Goal: Task Accomplishment & Management: Use online tool/utility

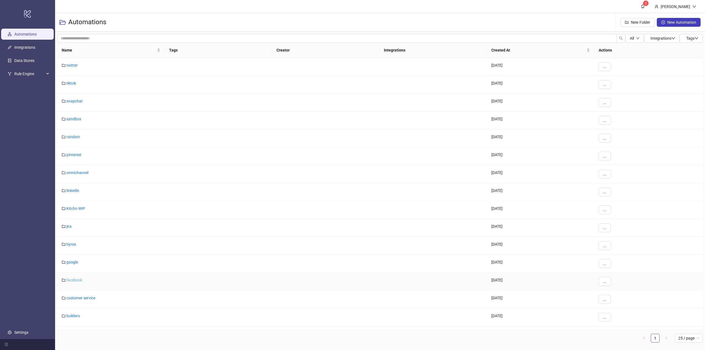
click at [73, 280] on link "facebook" at bounding box center [74, 280] width 16 height 4
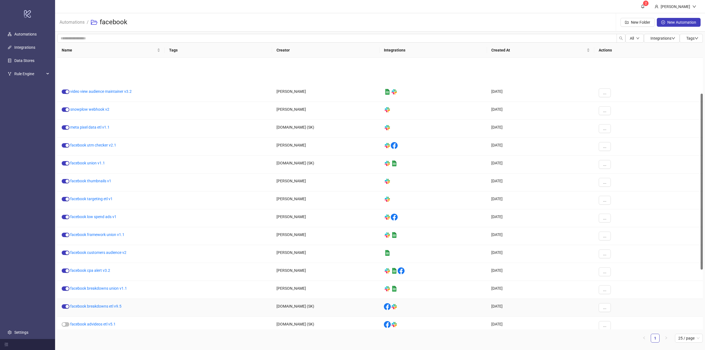
scroll to position [110, 0]
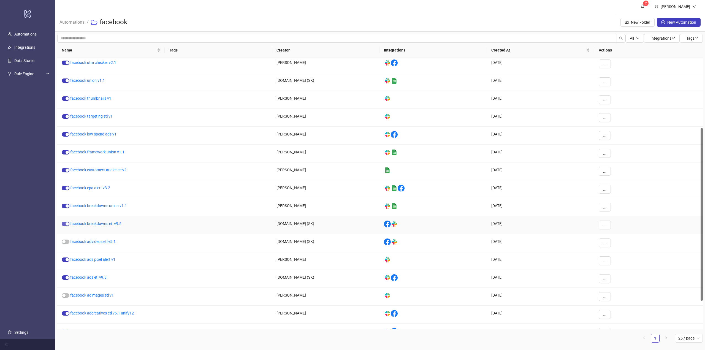
click at [66, 224] on div "button" at bounding box center [66, 223] width 3 height 3
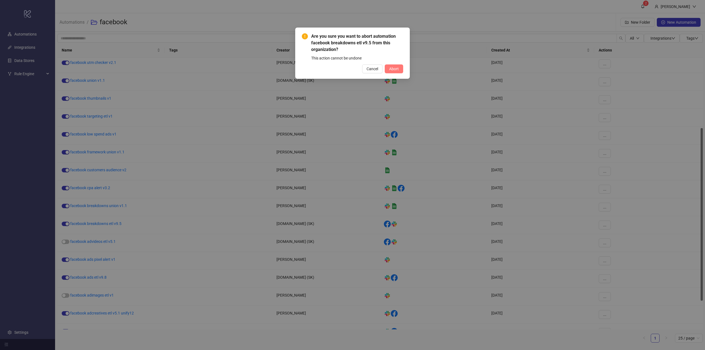
click at [393, 67] on span "Abort" at bounding box center [394, 69] width 10 height 4
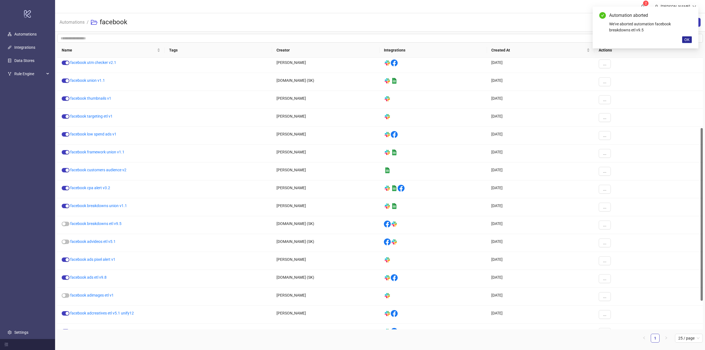
click at [685, 38] on span "OK" at bounding box center [686, 39] width 5 height 4
click at [648, 5] on sup "2" at bounding box center [646, 4] width 6 height 6
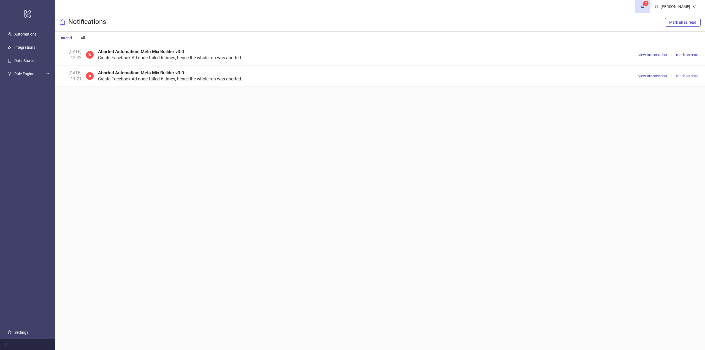
click at [679, 78] on button "mark as read" at bounding box center [686, 76] width 27 height 7
click at [652, 55] on span "view automation" at bounding box center [652, 55] width 29 height 4
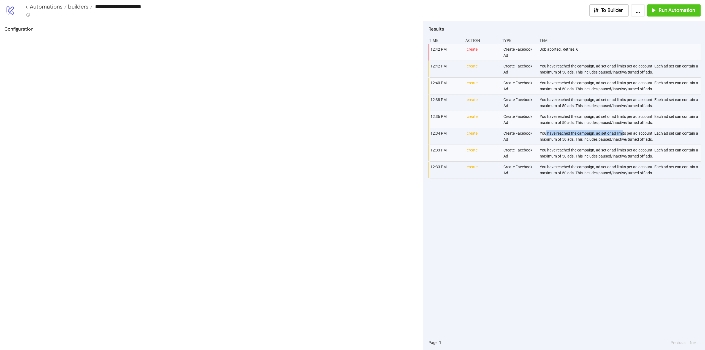
drag, startPoint x: 546, startPoint y: 136, endPoint x: 623, endPoint y: 134, distance: 77.1
click at [623, 134] on div "You have reached the campaign, ad set or ad limits per ad account. Each ad set …" at bounding box center [620, 136] width 163 height 17
click at [645, 139] on div "You have reached the campaign, ad set or ad limits per ad account. Each ad set …" at bounding box center [620, 136] width 163 height 17
drag, startPoint x: 632, startPoint y: 213, endPoint x: 665, endPoint y: 187, distance: 42.0
click at [631, 212] on div "12:42 PM create Create Facebook Ad Job aborted. Retries: 6 12:42 PM create Crea…" at bounding box center [564, 189] width 272 height 291
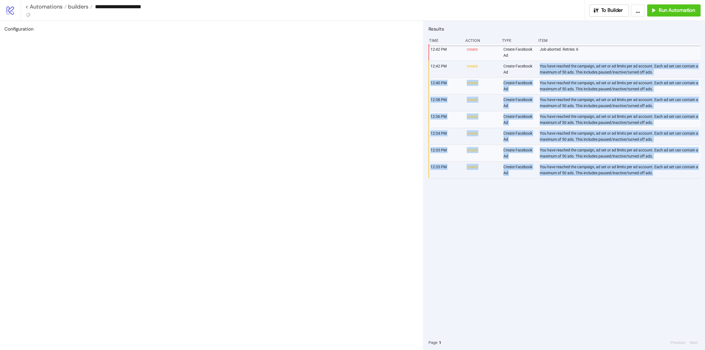
drag, startPoint x: 661, startPoint y: 176, endPoint x: 540, endPoint y: 66, distance: 164.2
click at [540, 66] on div "12:42 PM create Create Facebook Ad Job aborted. Retries: 6 12:42 PM create Crea…" at bounding box center [564, 189] width 272 height 291
click at [573, 113] on div "You have reached the campaign, ad set or ad limits per ad account. Each ad set …" at bounding box center [620, 119] width 163 height 17
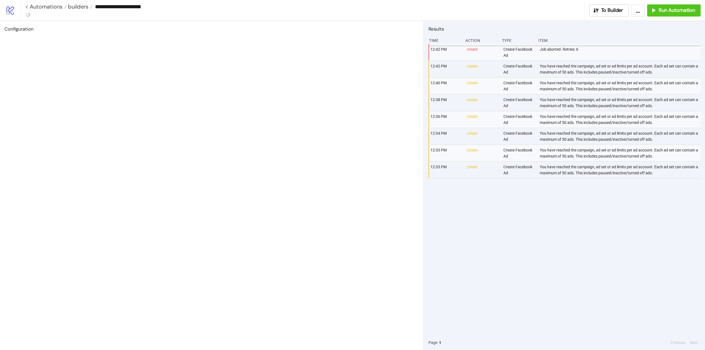
drag, startPoint x: 574, startPoint y: 217, endPoint x: 593, endPoint y: 160, distance: 59.6
click at [574, 212] on div "12:42 PM create Create Facebook Ad Job aborted. Retries: 6 12:42 PM create Crea…" at bounding box center [564, 189] width 272 height 291
click at [657, 12] on div "Run Automation" at bounding box center [672, 10] width 45 height 6
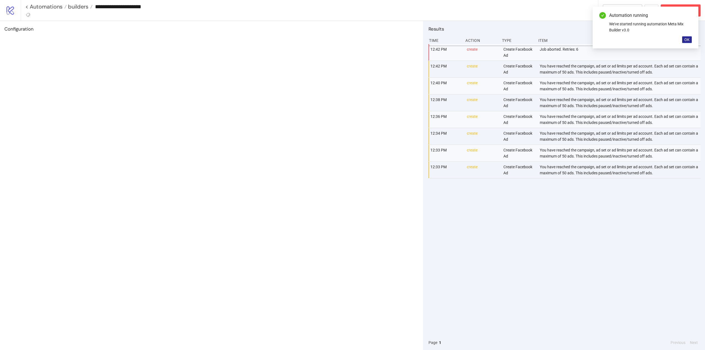
click at [687, 40] on span "OK" at bounding box center [686, 39] width 5 height 4
click at [72, 10] on div "**********" at bounding box center [311, 6] width 572 height 8
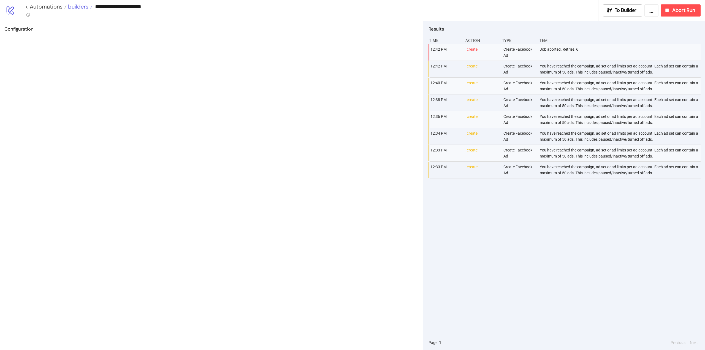
click at [72, 9] on span "builders" at bounding box center [78, 6] width 22 height 7
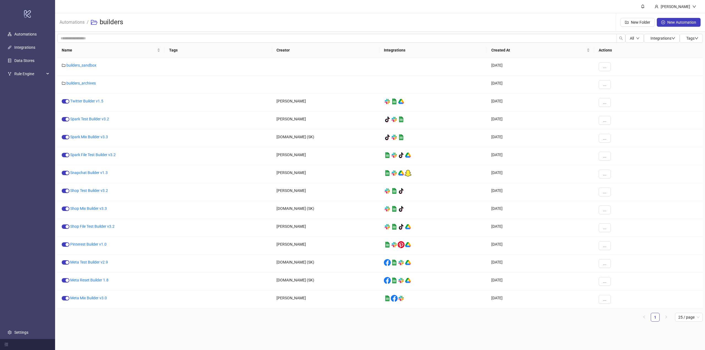
drag, startPoint x: 72, startPoint y: 9, endPoint x: 116, endPoint y: 19, distance: 45.1
click at [49, 7] on div "logo/logo-mobile" at bounding box center [27, 13] width 53 height 25
